Goal: Task Accomplishment & Management: Use online tool/utility

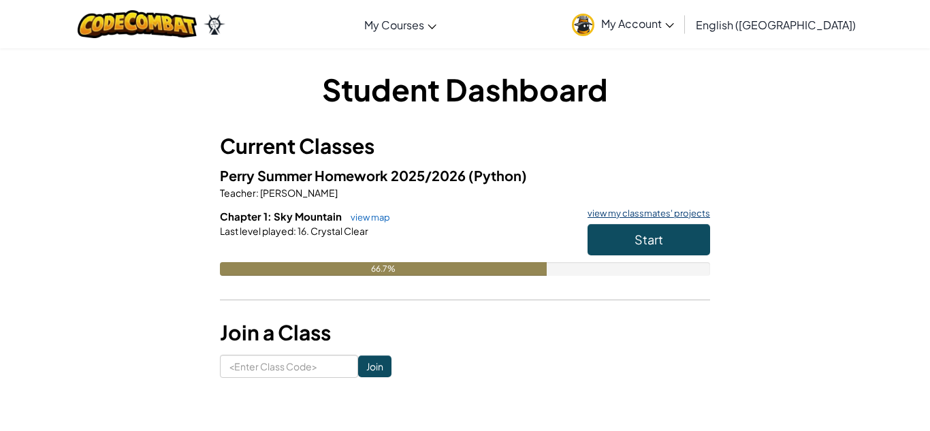
click at [630, 210] on link "view my classmates' projects" at bounding box center [645, 213] width 129 height 9
click at [642, 250] on button "Start" at bounding box center [648, 239] width 123 height 31
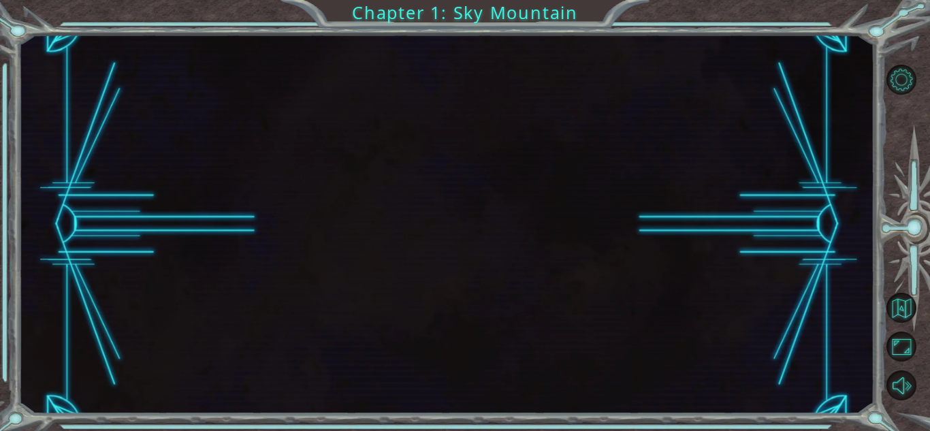
click at [642, 250] on div at bounding box center [446, 224] width 856 height 379
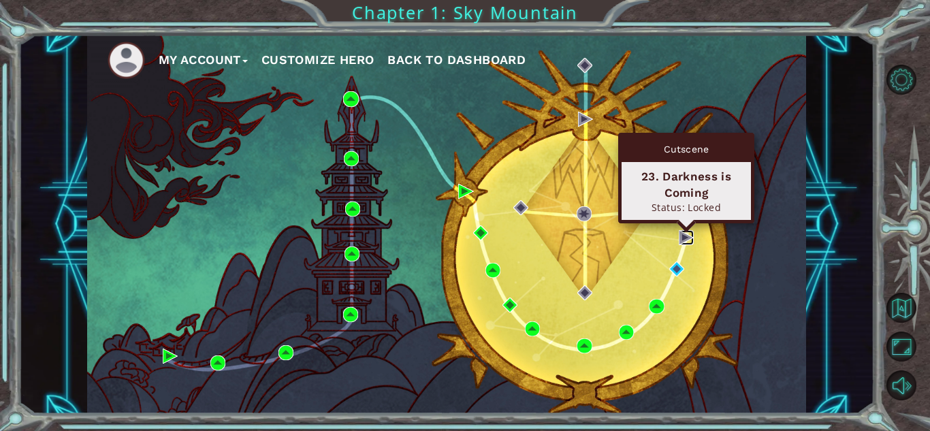
click at [685, 236] on img at bounding box center [686, 237] width 15 height 15
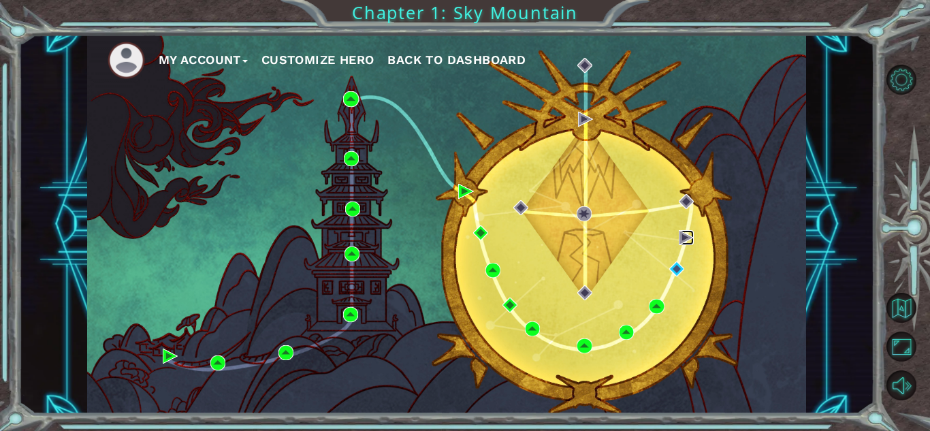
click at [685, 236] on img at bounding box center [686, 237] width 15 height 15
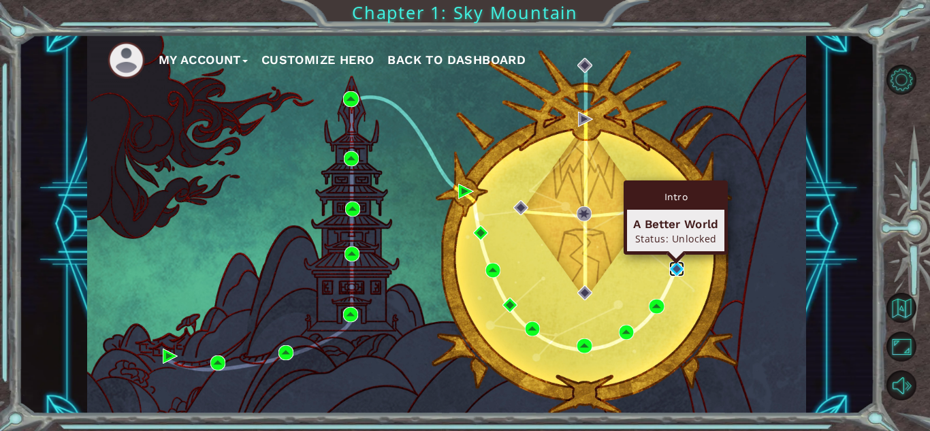
click at [682, 269] on img at bounding box center [676, 268] width 15 height 15
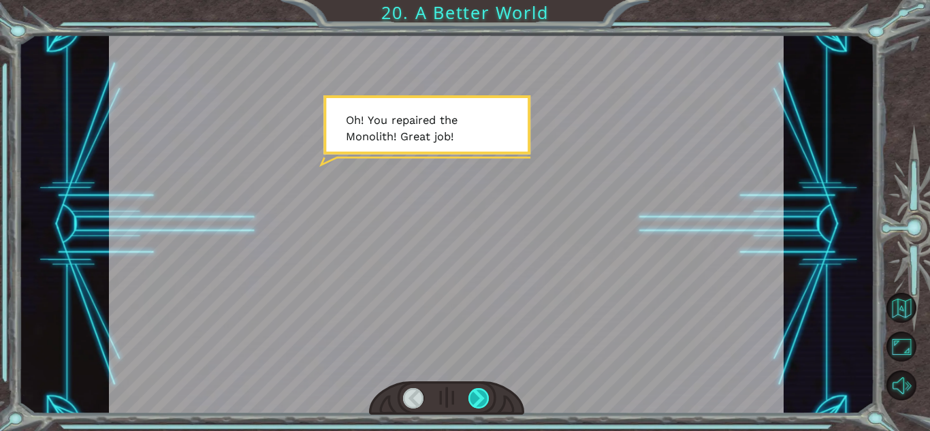
click at [478, 402] on div at bounding box center [478, 398] width 21 height 20
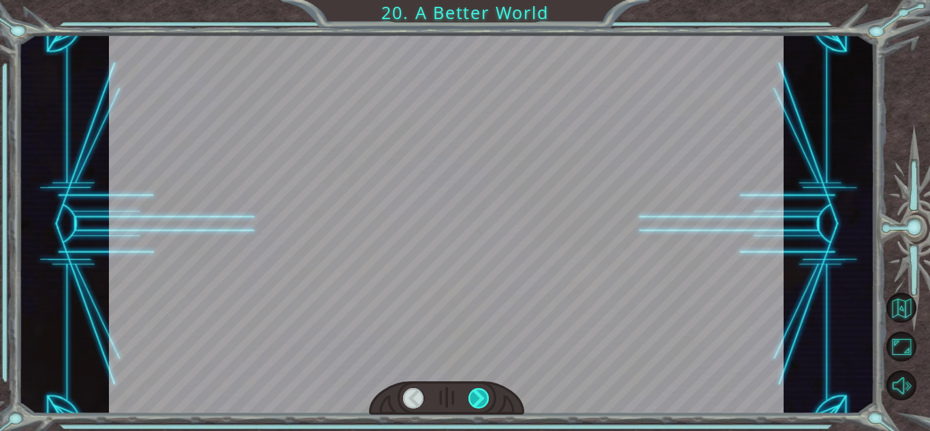
click at [478, 402] on div at bounding box center [478, 398] width 21 height 20
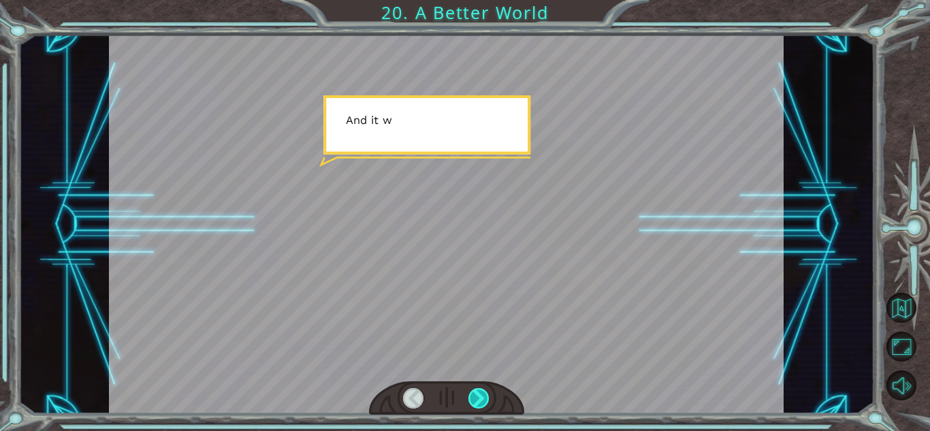
click at [478, 402] on div at bounding box center [478, 398] width 21 height 20
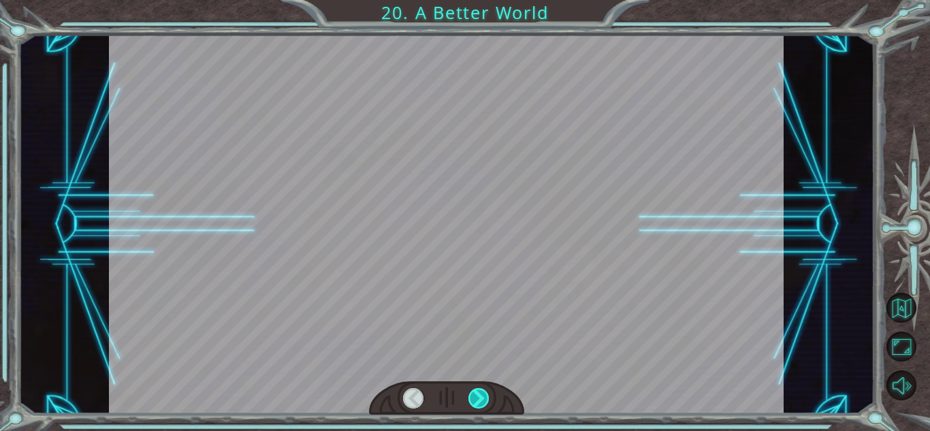
click at [478, 402] on div at bounding box center [478, 398] width 21 height 20
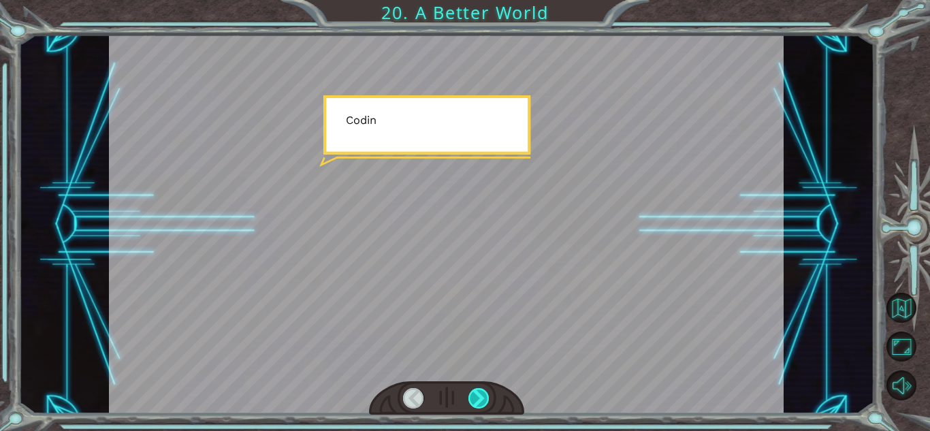
click at [478, 402] on div at bounding box center [478, 398] width 21 height 20
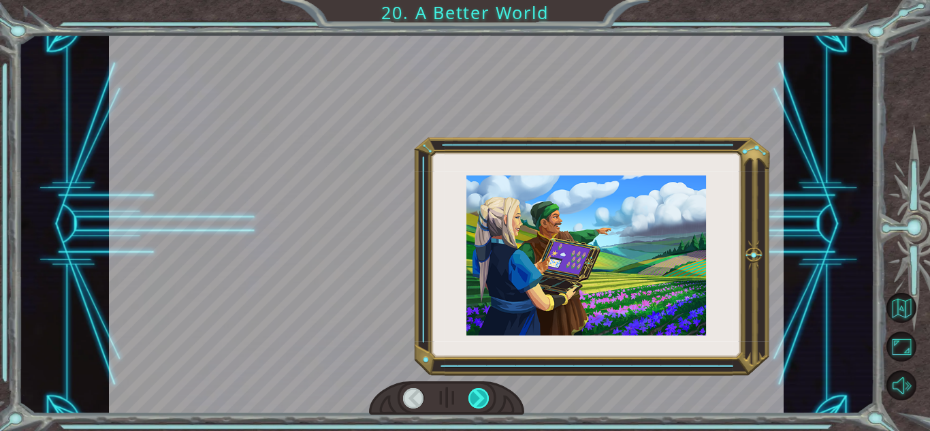
click at [478, 402] on div at bounding box center [478, 398] width 21 height 20
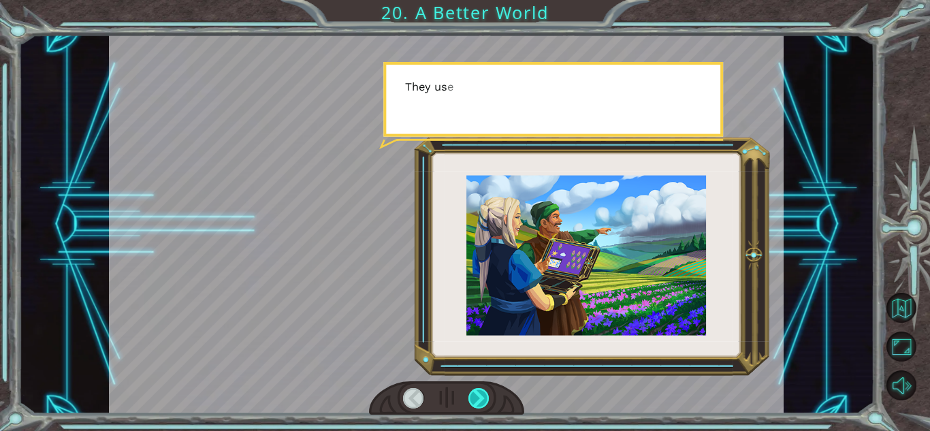
click at [478, 402] on div at bounding box center [478, 398] width 21 height 20
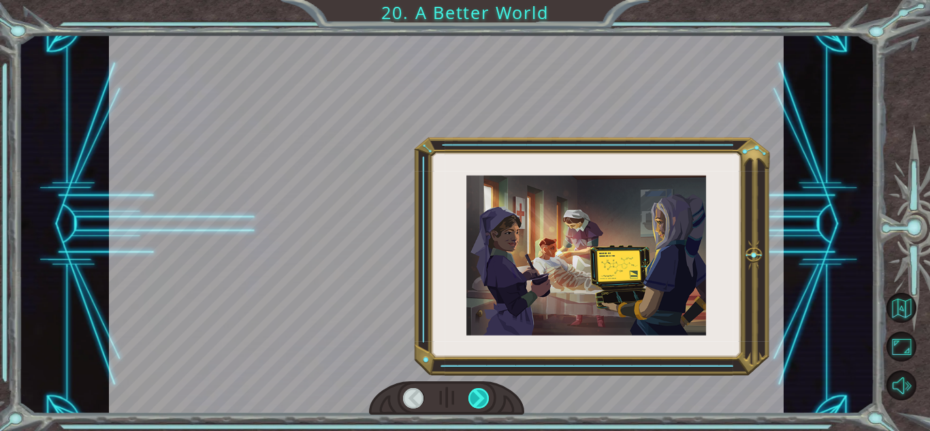
click at [478, 402] on div at bounding box center [478, 398] width 21 height 20
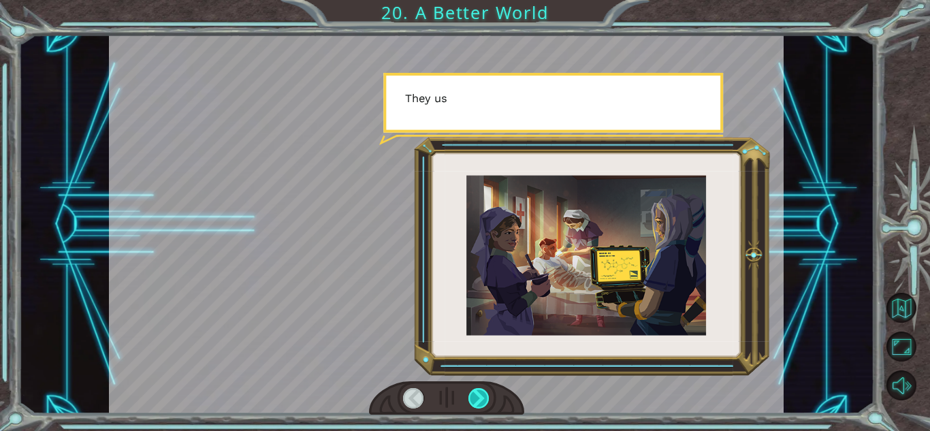
click at [478, 402] on div at bounding box center [478, 398] width 21 height 20
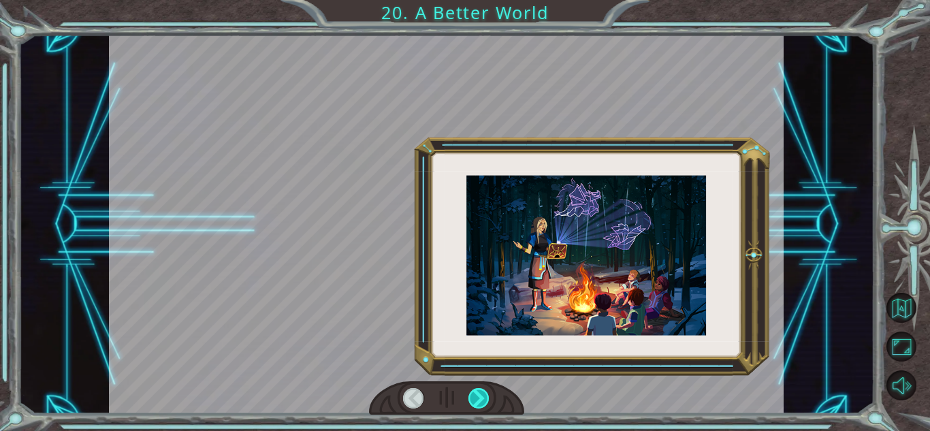
click at [478, 402] on div at bounding box center [478, 398] width 21 height 20
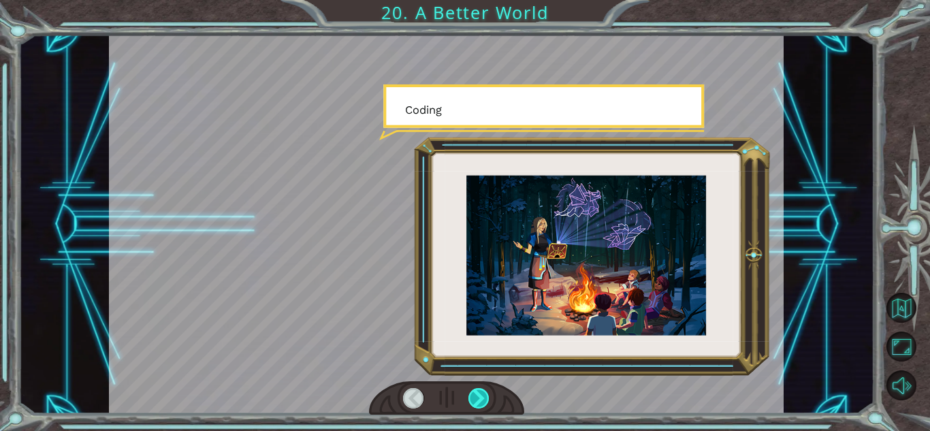
click at [478, 402] on div at bounding box center [478, 398] width 21 height 20
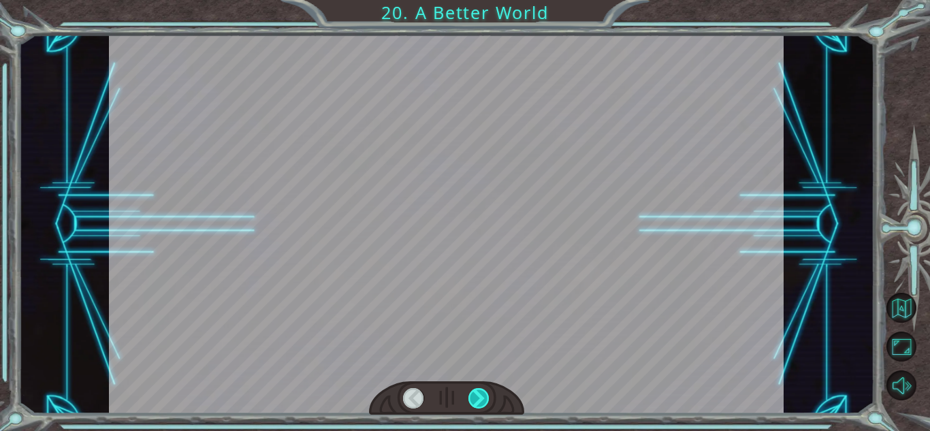
click at [478, 402] on div at bounding box center [478, 398] width 21 height 20
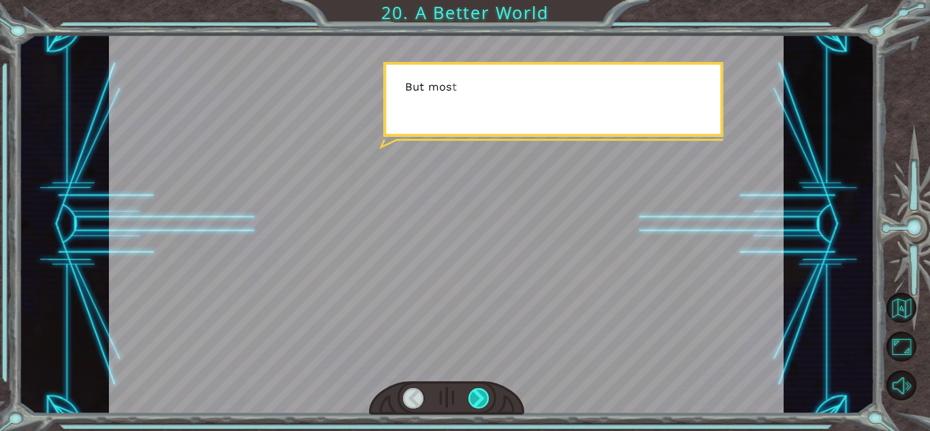
click at [478, 402] on div at bounding box center [478, 398] width 21 height 20
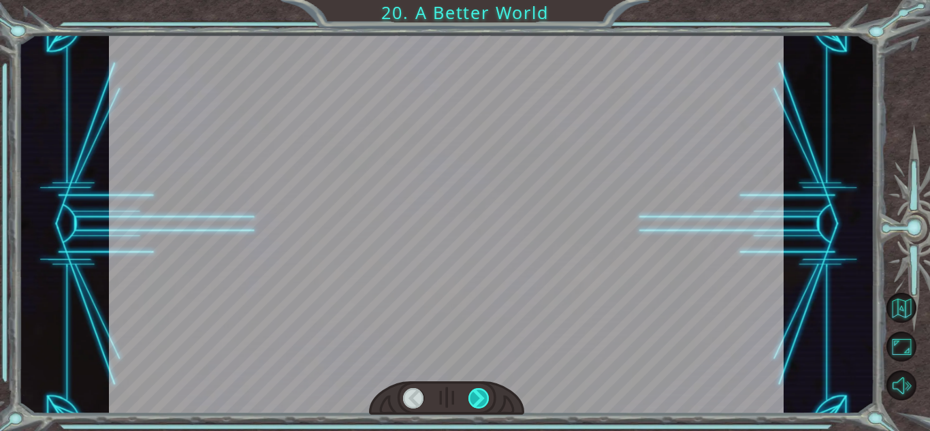
click at [478, 402] on div at bounding box center [478, 398] width 21 height 20
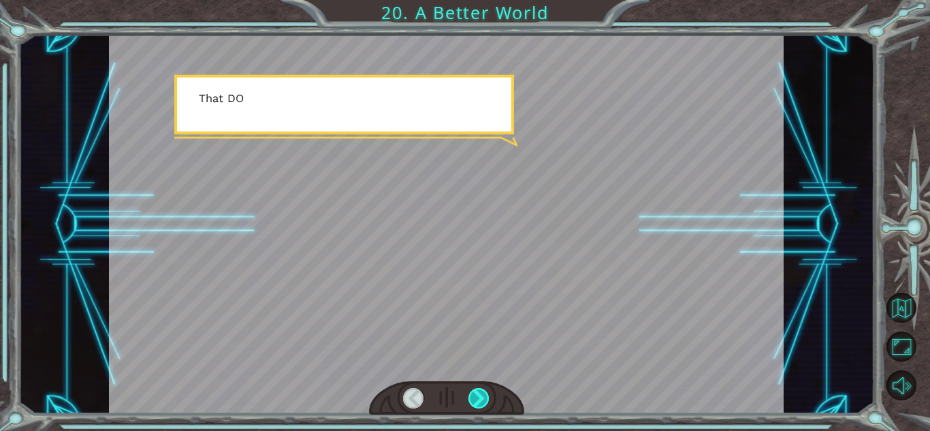
click at [478, 402] on div at bounding box center [478, 398] width 21 height 20
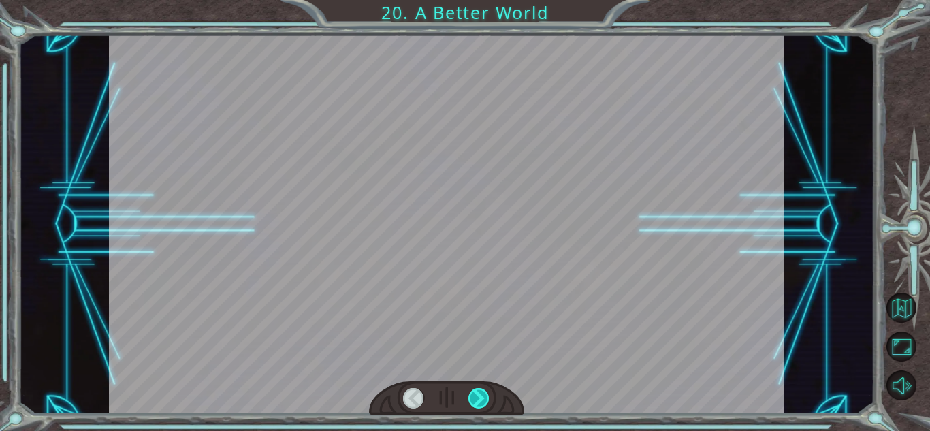
click at [478, 402] on div at bounding box center [478, 398] width 21 height 20
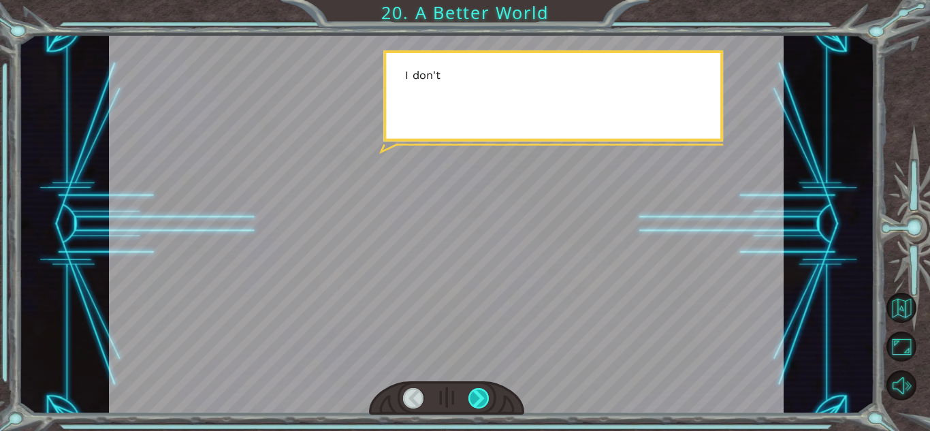
click at [478, 402] on div at bounding box center [478, 398] width 21 height 20
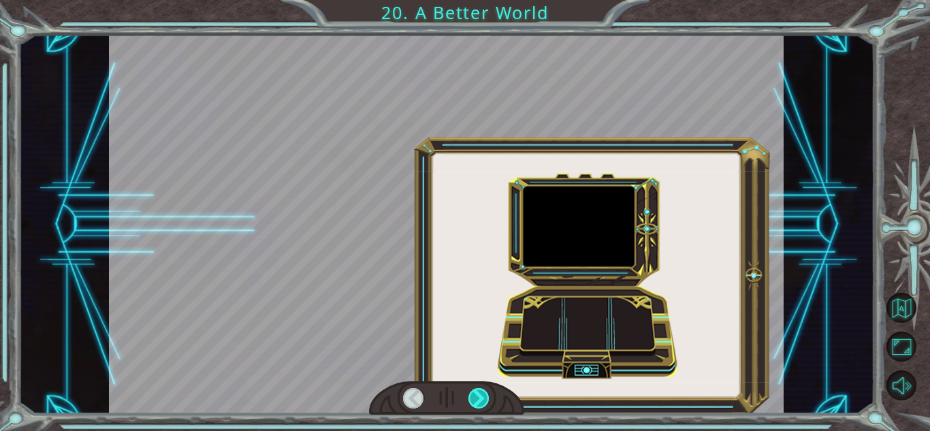
click at [478, 402] on div at bounding box center [478, 398] width 21 height 20
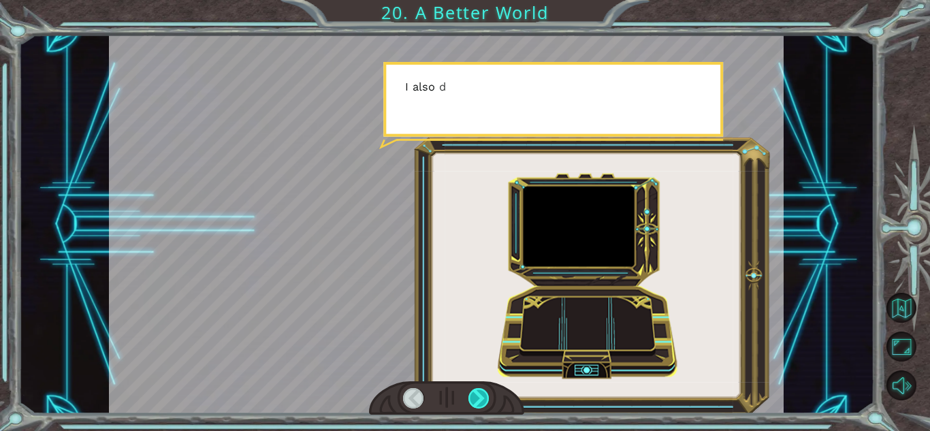
click at [478, 402] on div at bounding box center [478, 398] width 21 height 20
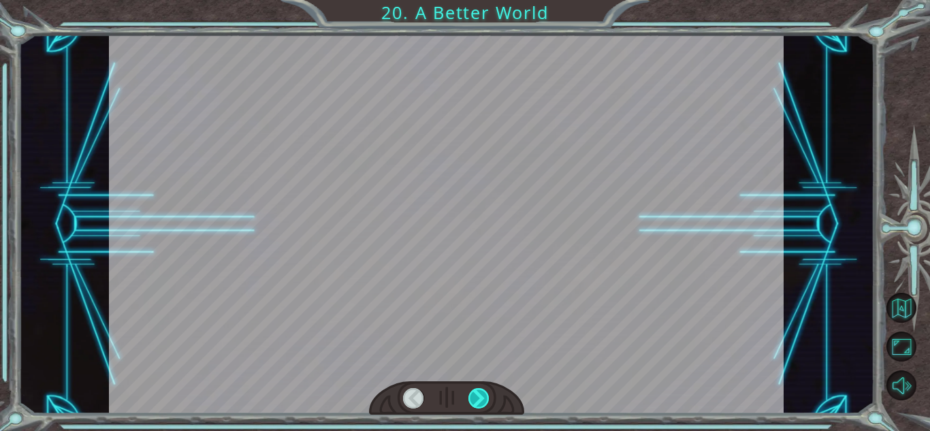
click at [478, 402] on div at bounding box center [478, 398] width 21 height 20
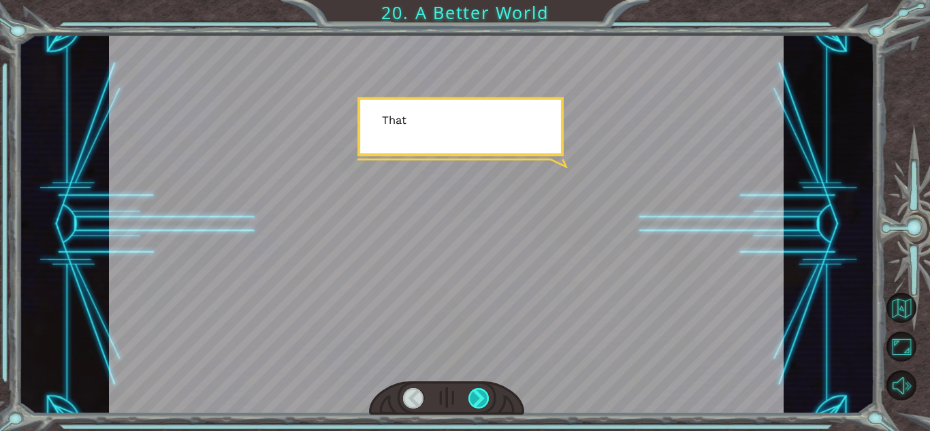
click at [478, 402] on div at bounding box center [478, 398] width 21 height 20
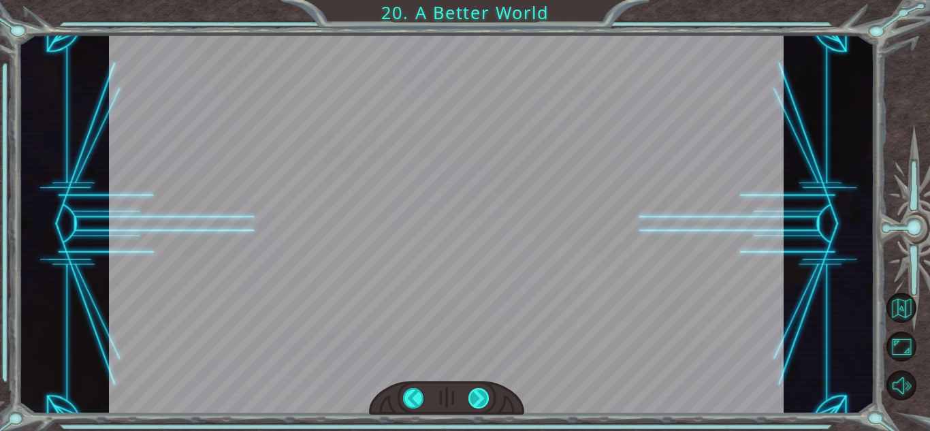
click at [478, 402] on div at bounding box center [478, 398] width 21 height 20
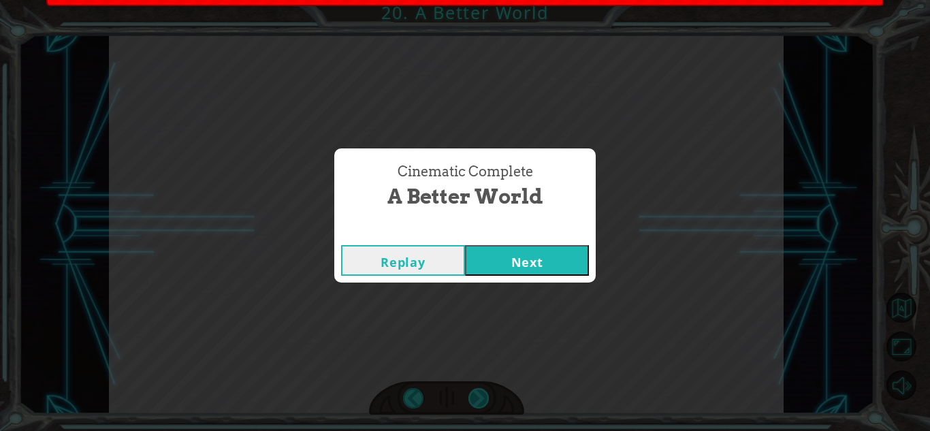
click at [478, 402] on div "Cinematic Complete A Better World Replay Next" at bounding box center [465, 215] width 930 height 431
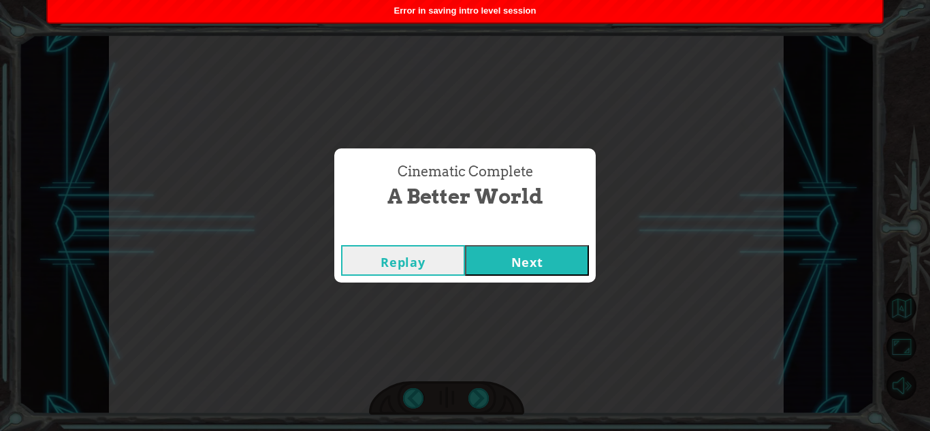
click at [522, 266] on button "Next" at bounding box center [527, 260] width 124 height 31
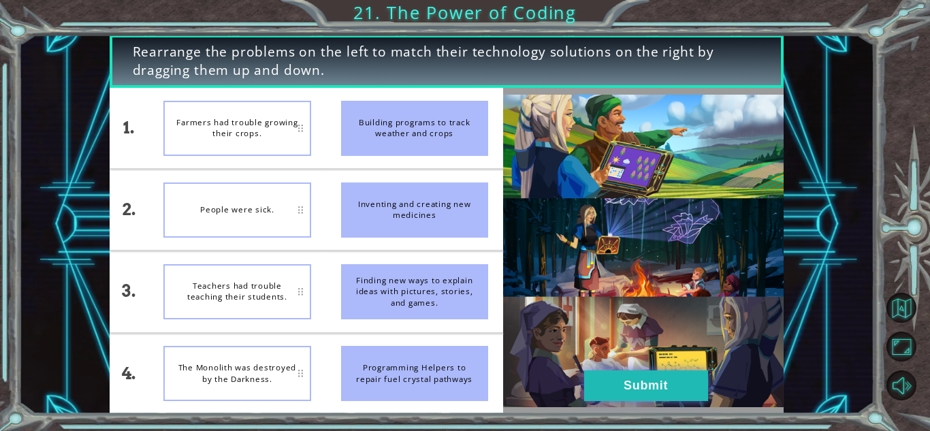
click at [619, 375] on button "Submit" at bounding box center [646, 385] width 124 height 31
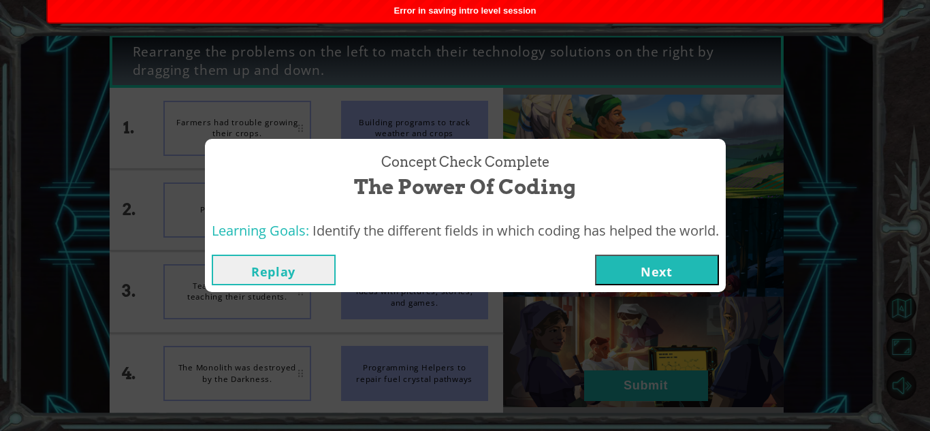
click at [654, 270] on button "Next" at bounding box center [657, 270] width 124 height 31
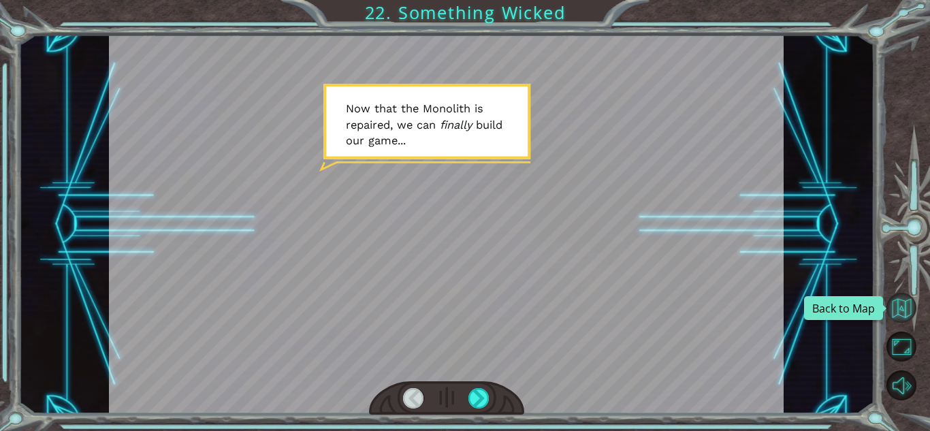
click at [907, 312] on button "Back to Map" at bounding box center [901, 308] width 30 height 30
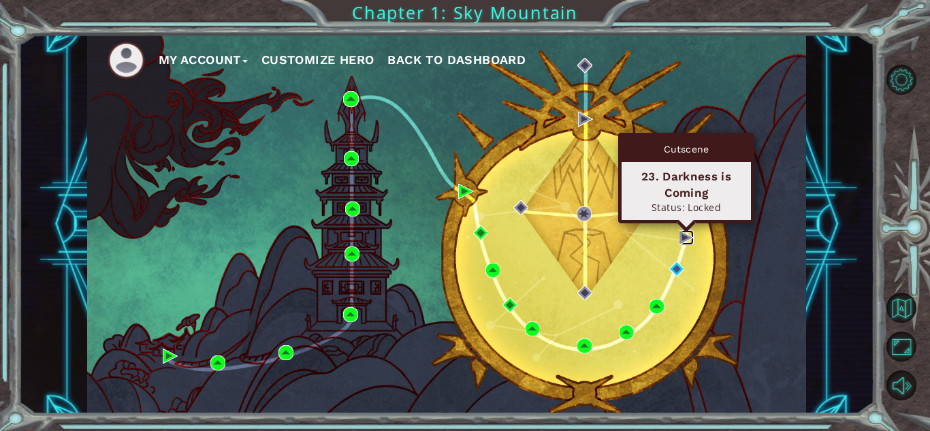
click at [685, 240] on img at bounding box center [686, 237] width 15 height 15
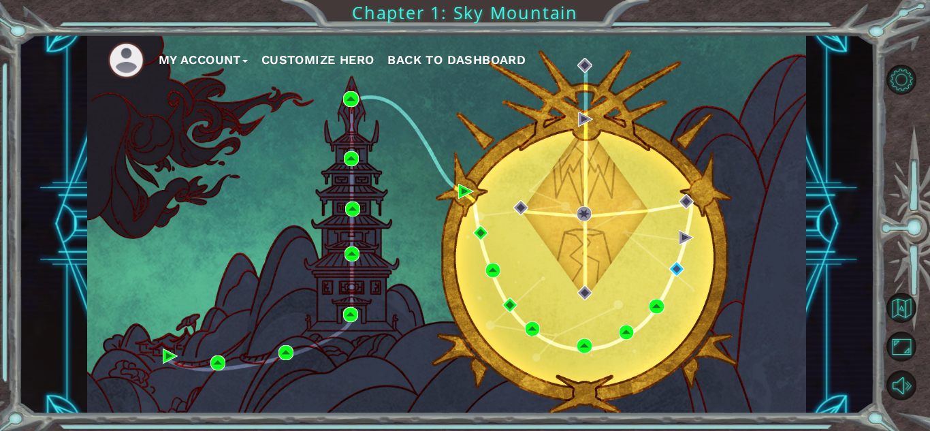
click at [732, 315] on div "My Account Customize Hero Back to Dashboard" at bounding box center [446, 224] width 719 height 379
click at [208, 56] on button "My Account" at bounding box center [203, 60] width 89 height 20
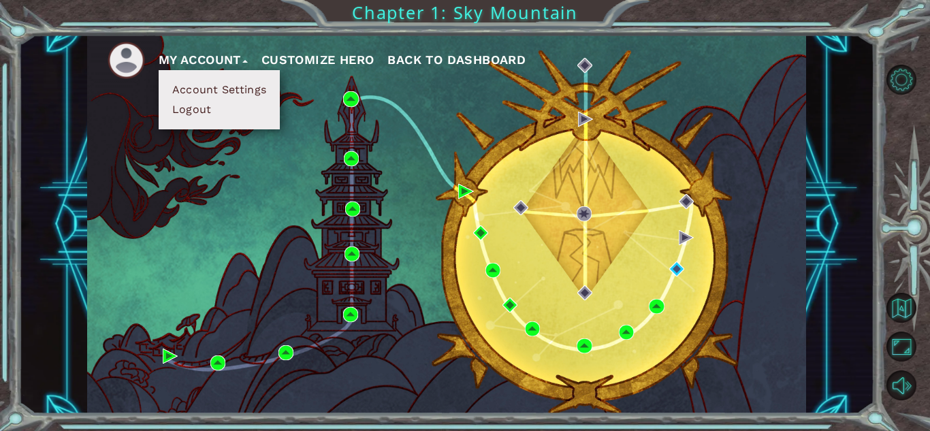
click at [195, 111] on button "Logout" at bounding box center [192, 109] width 48 height 15
